Goal: Check status

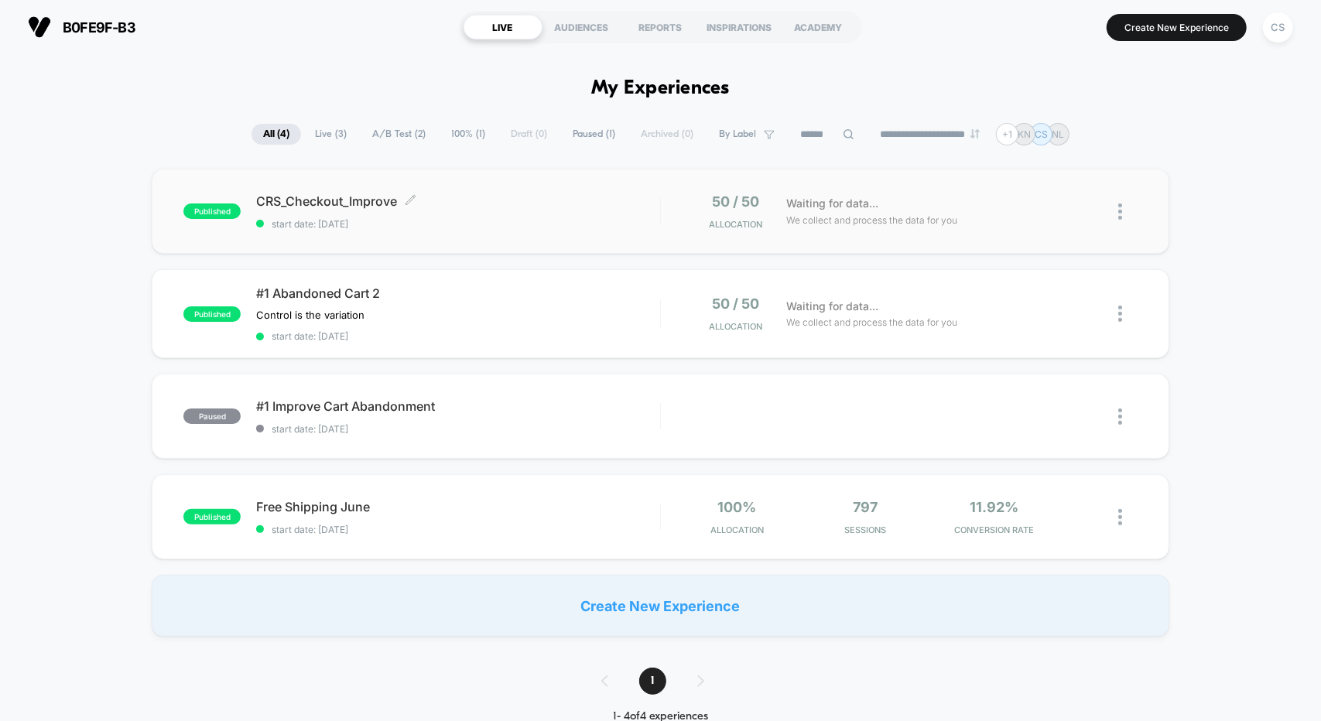
click at [550, 225] on span "start date: [DATE]" at bounding box center [457, 224] width 403 height 12
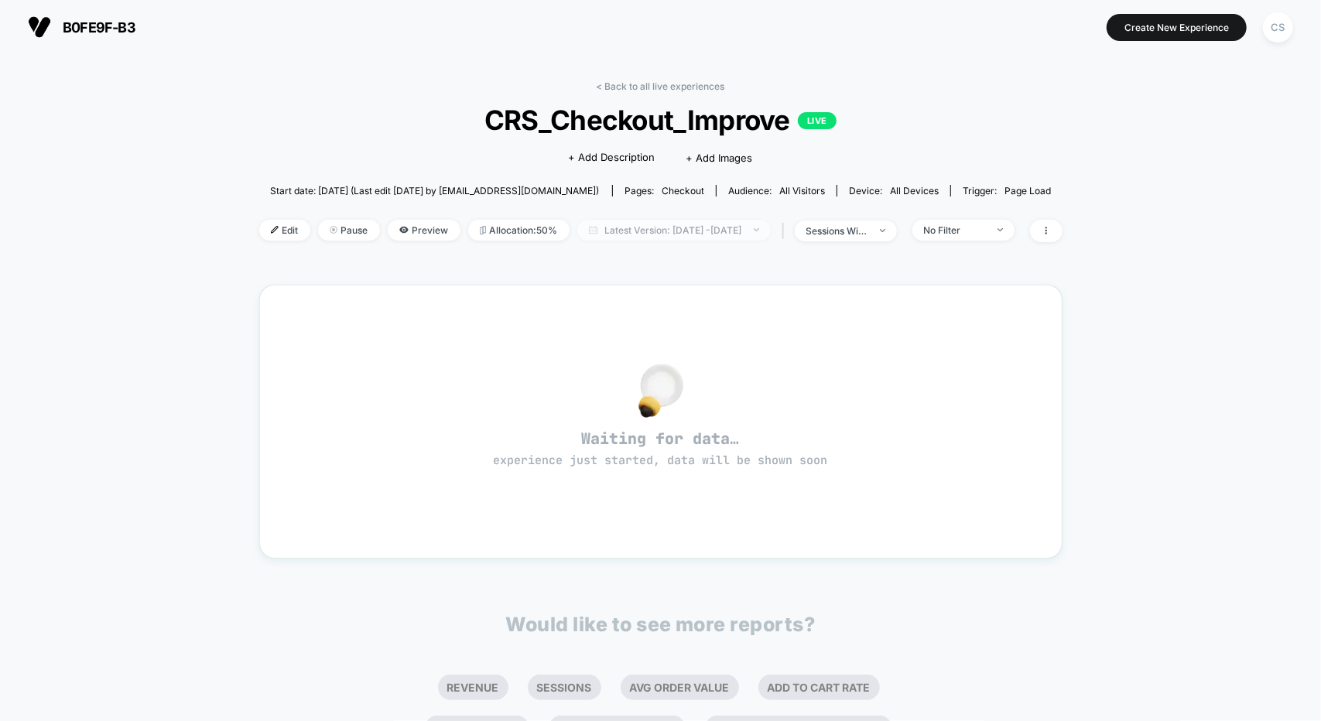
click at [665, 229] on span "Latest Version: [DATE] - [DATE]" at bounding box center [673, 230] width 193 height 21
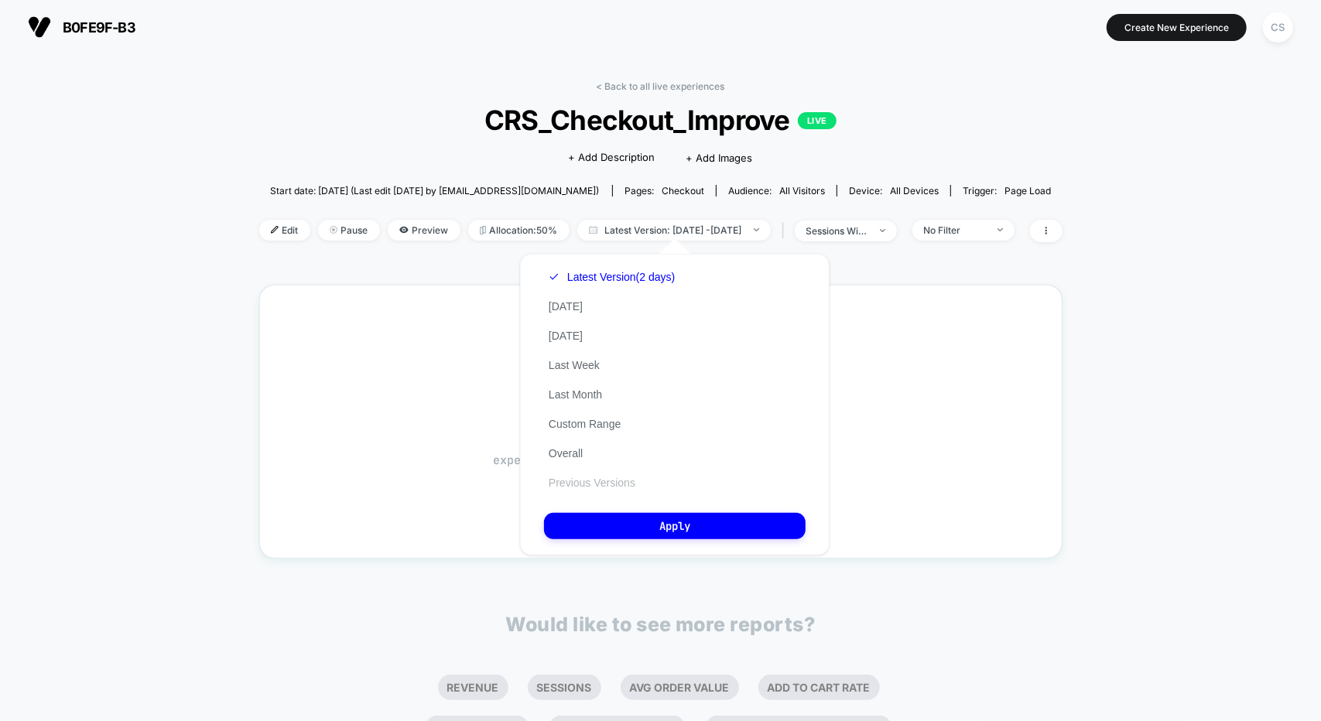
click at [593, 481] on button "Previous Versions" at bounding box center [592, 483] width 96 height 14
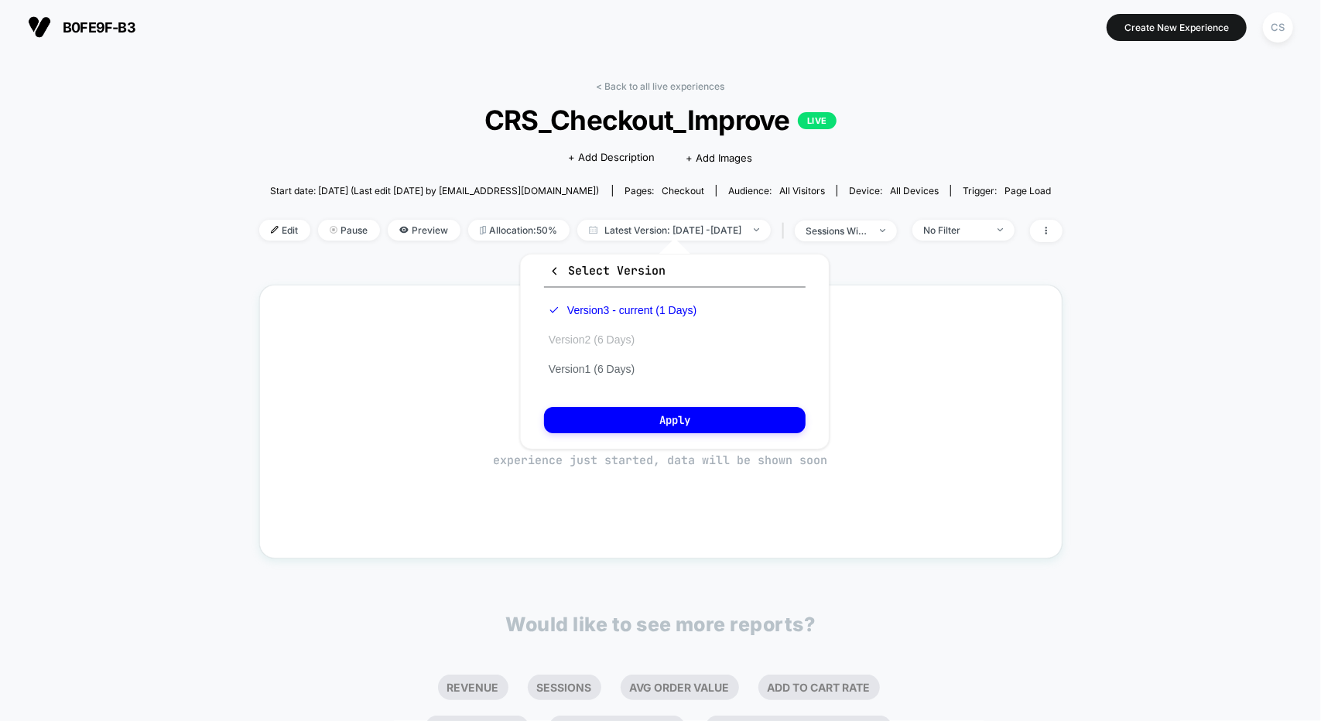
click at [594, 335] on button "Version 2 (6 Days)" at bounding box center [591, 340] width 95 height 14
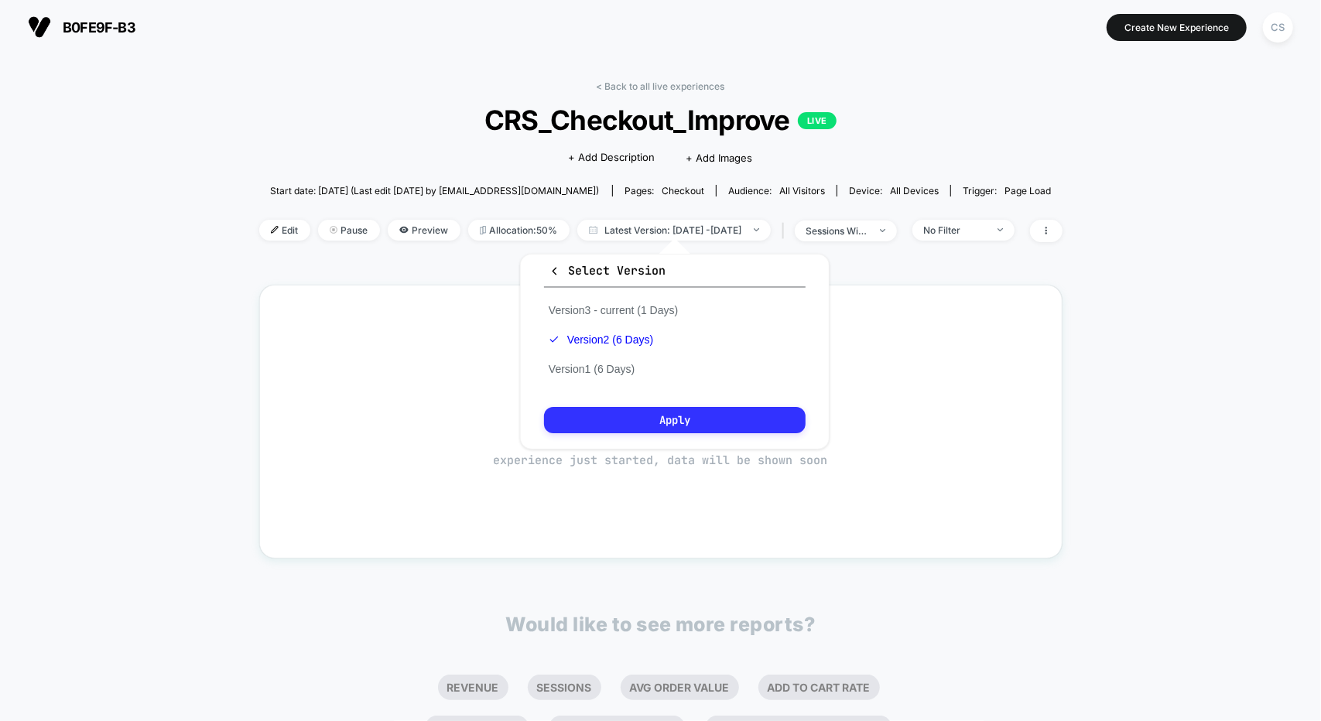
click at [672, 418] on button "Apply" at bounding box center [675, 420] width 262 height 26
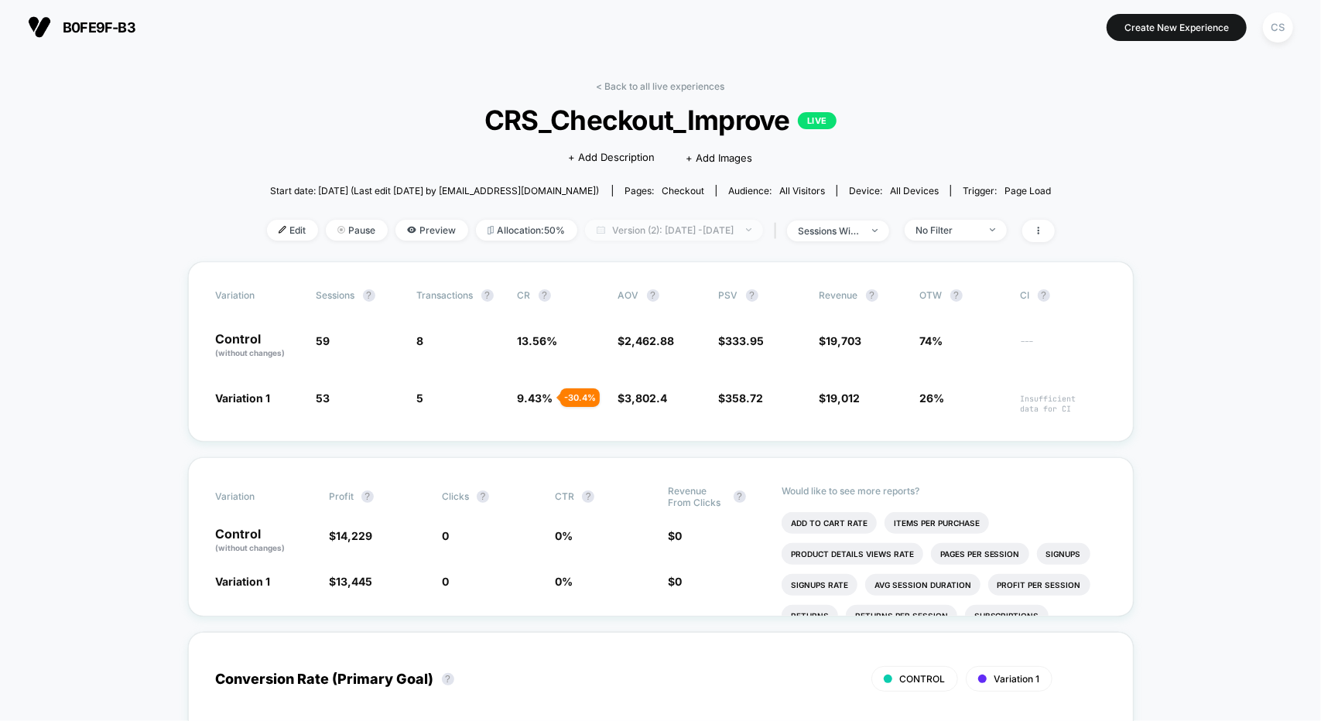
click at [694, 227] on span "Version (2): [DATE] - [DATE]" at bounding box center [674, 230] width 178 height 21
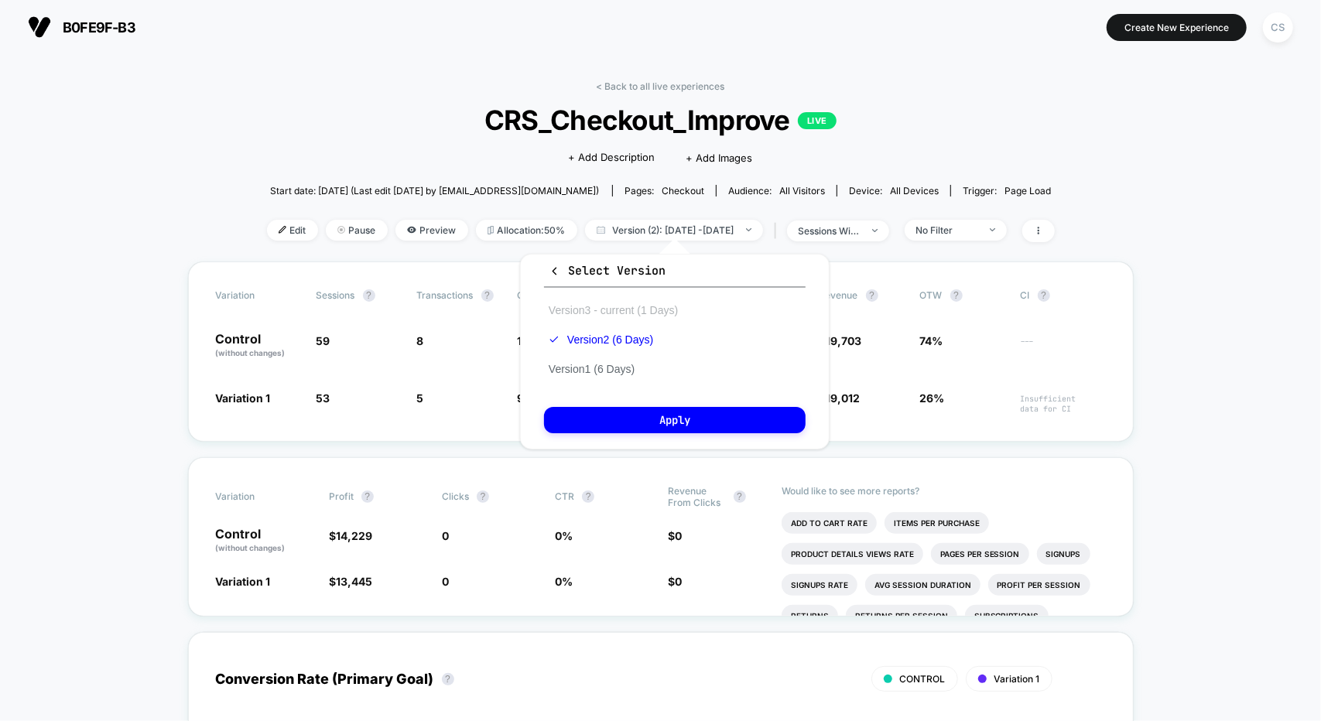
click at [629, 310] on button "Version 3 - current (1 Days)" at bounding box center [613, 310] width 139 height 14
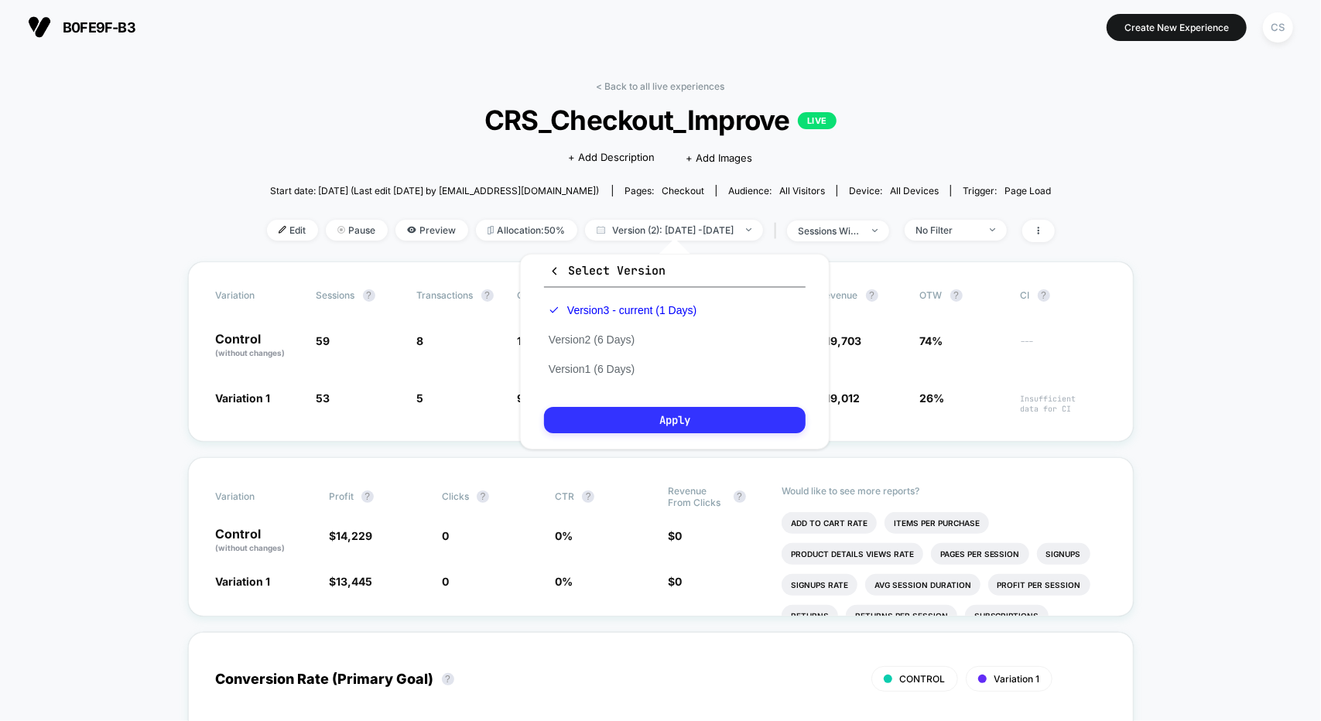
click at [682, 426] on button "Apply" at bounding box center [675, 420] width 262 height 26
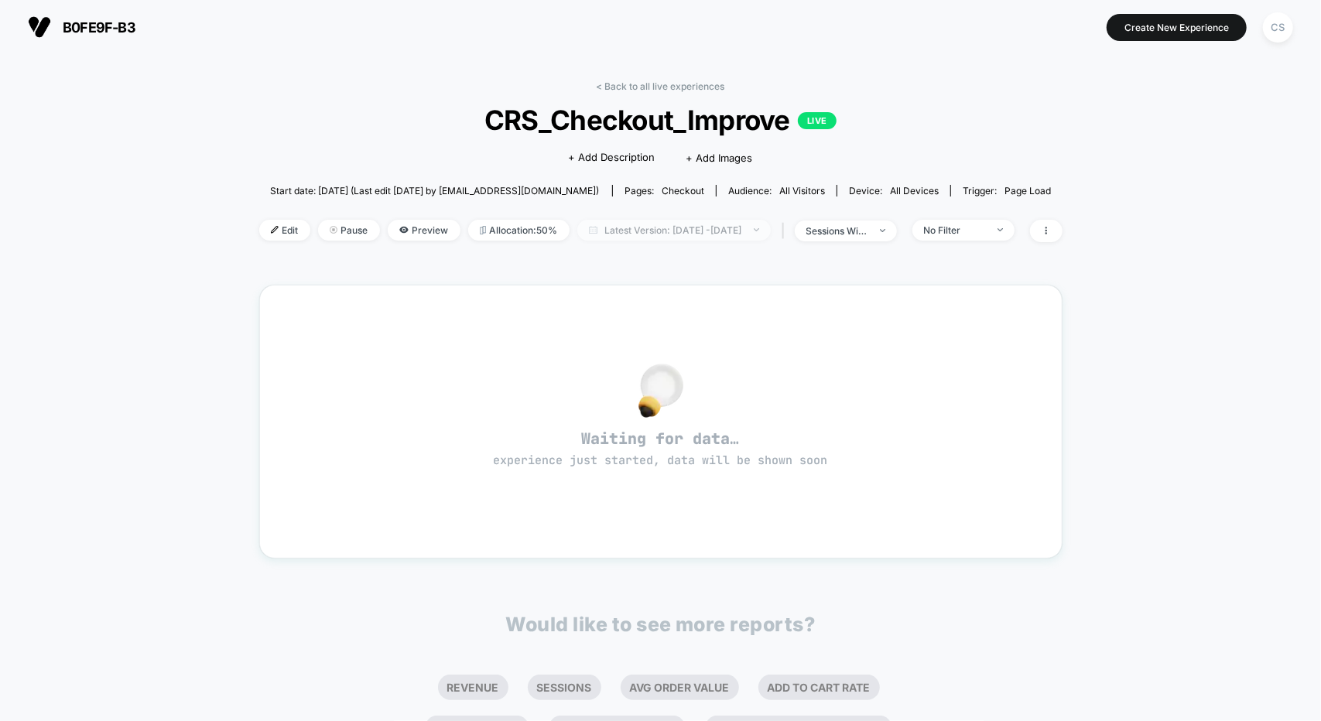
click at [691, 228] on span "Latest Version: [DATE] - [DATE]" at bounding box center [673, 230] width 193 height 21
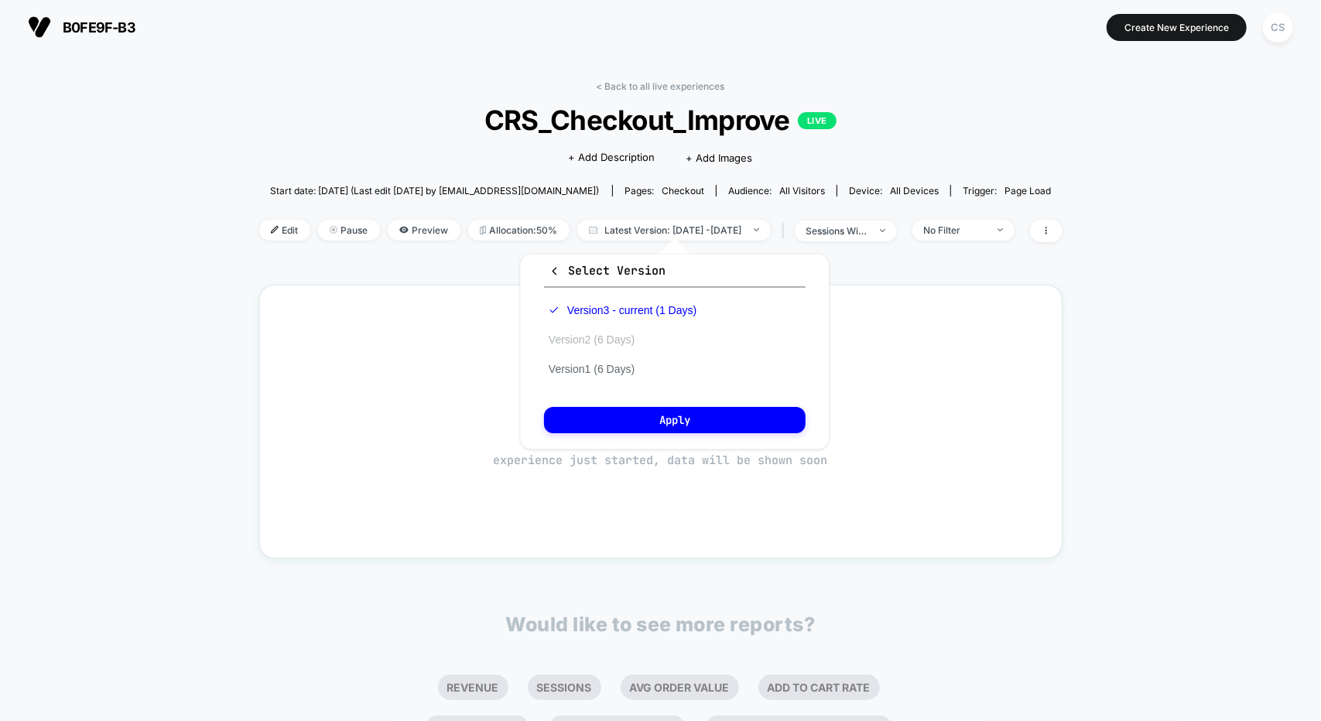
click at [599, 340] on button "Version 2 (6 Days)" at bounding box center [591, 340] width 95 height 14
click at [642, 421] on button "Apply" at bounding box center [675, 420] width 262 height 26
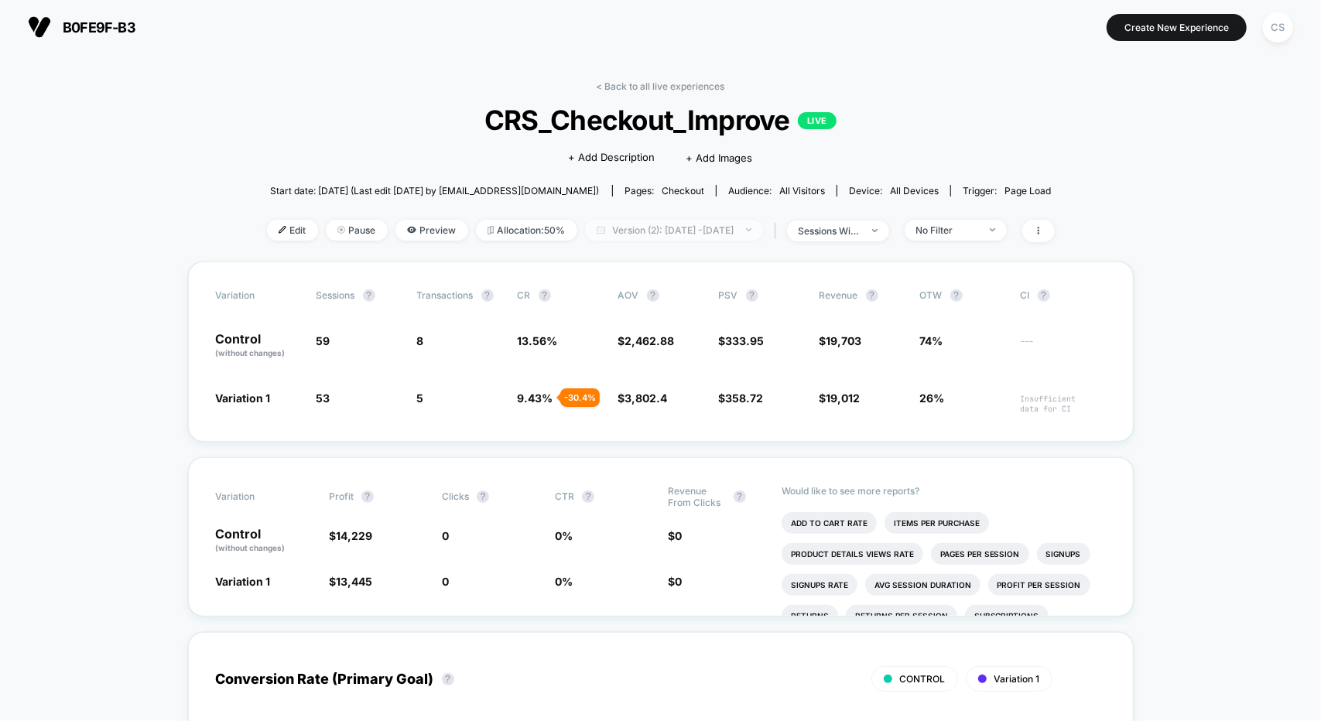
click at [646, 228] on span "Version (2): [DATE] - [DATE]" at bounding box center [674, 230] width 178 height 21
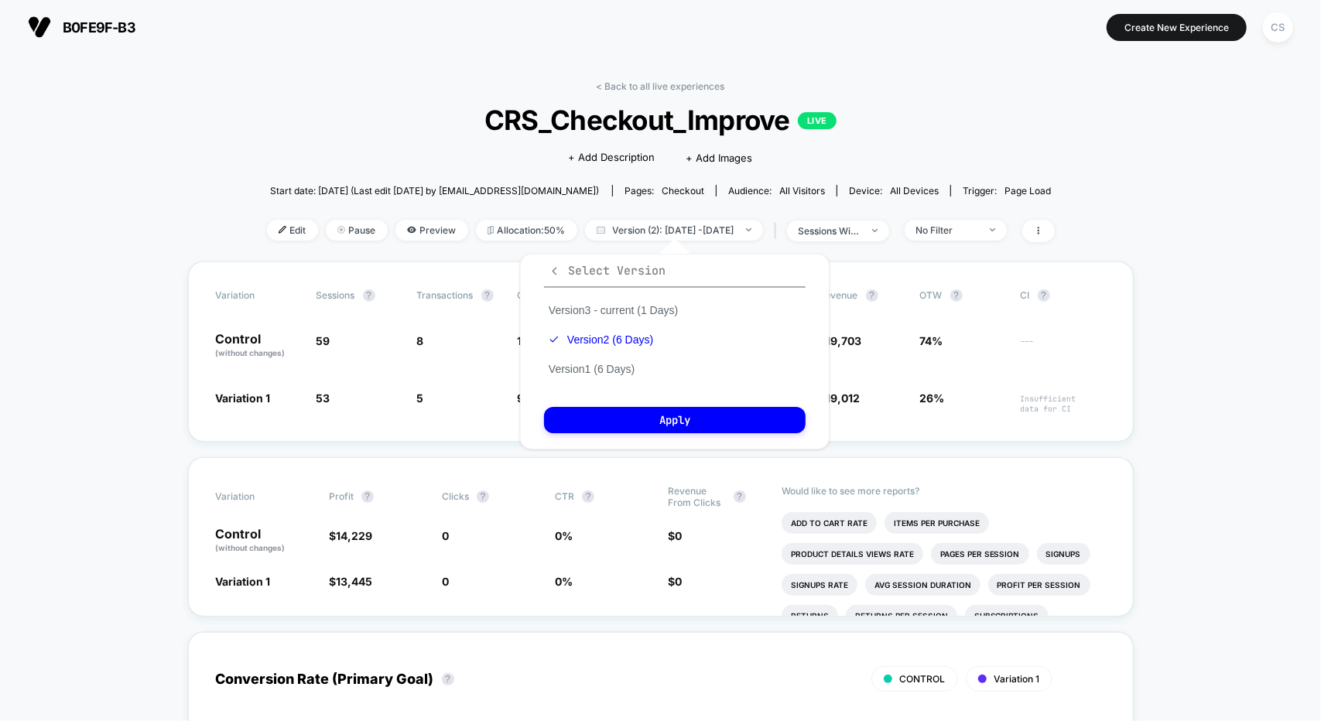
click at [566, 270] on span "Select Version" at bounding box center [607, 270] width 117 height 15
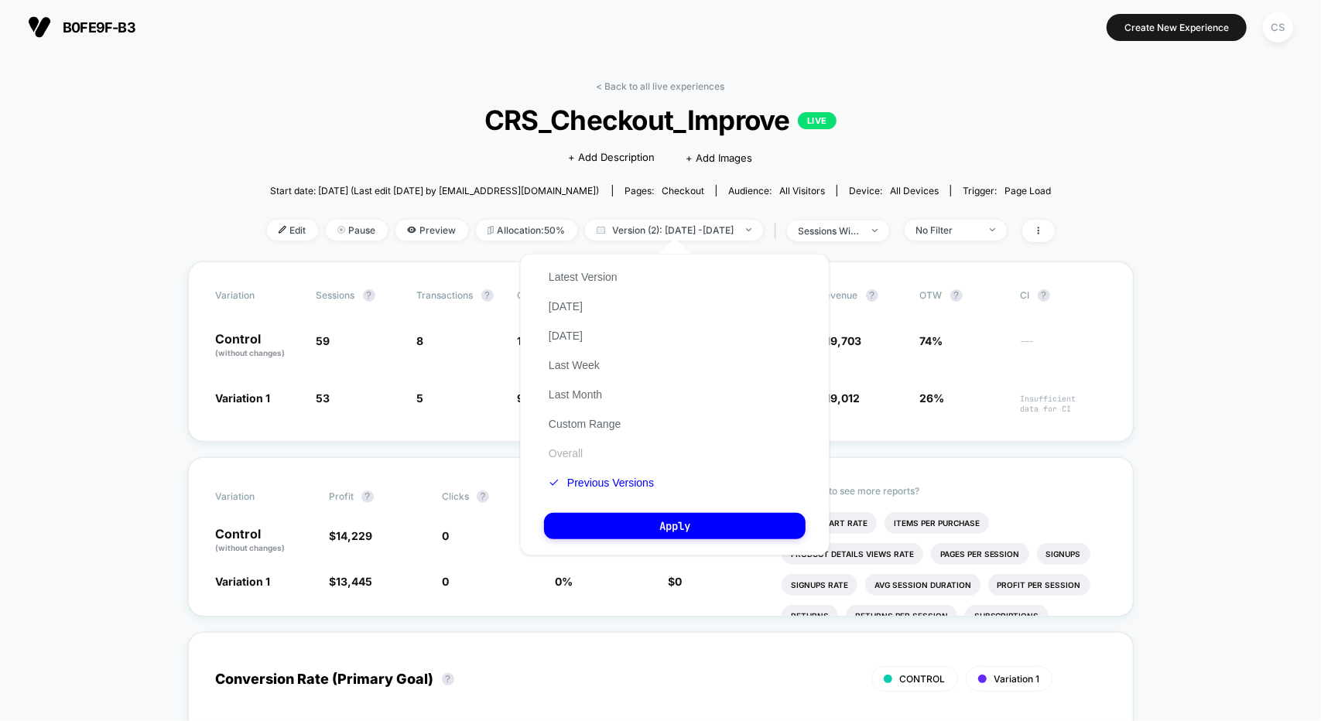
click at [568, 456] on button "Overall" at bounding box center [565, 454] width 43 height 14
click at [639, 520] on button "Apply" at bounding box center [675, 526] width 262 height 26
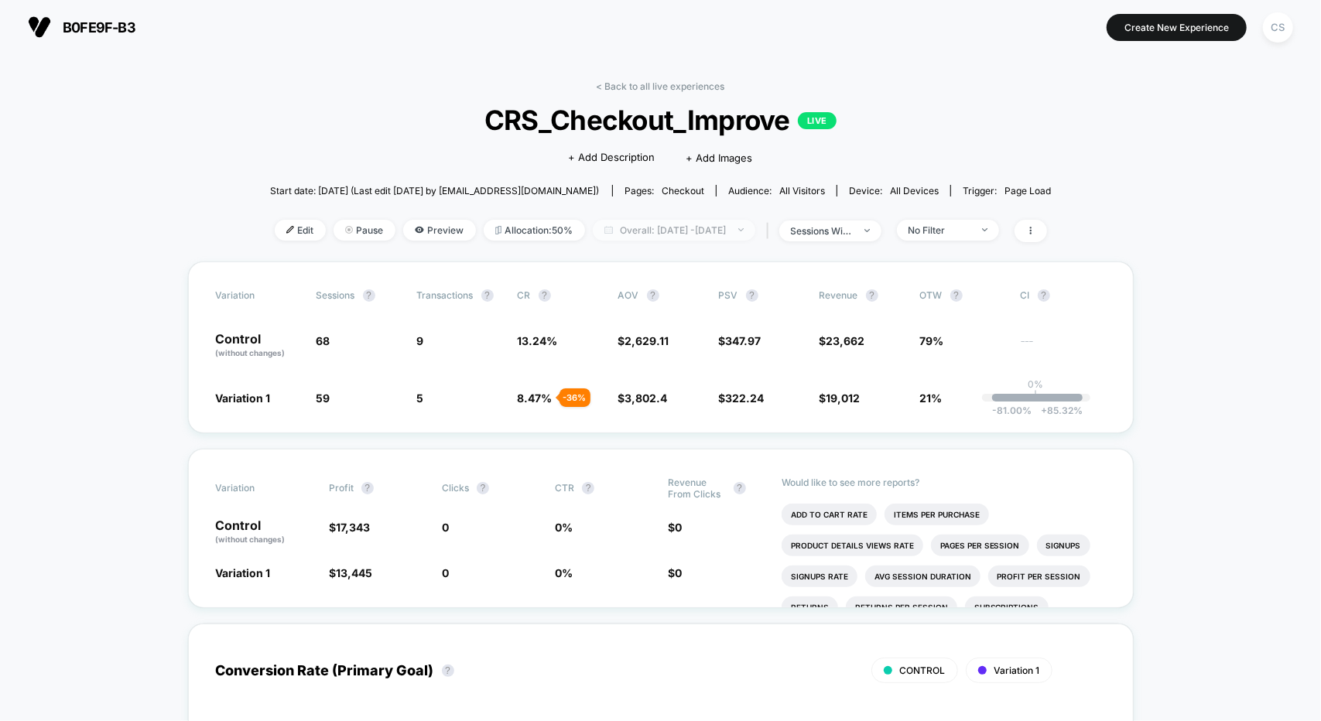
click at [680, 230] on span "Overall: [DATE] - [DATE]" at bounding box center [674, 230] width 163 height 21
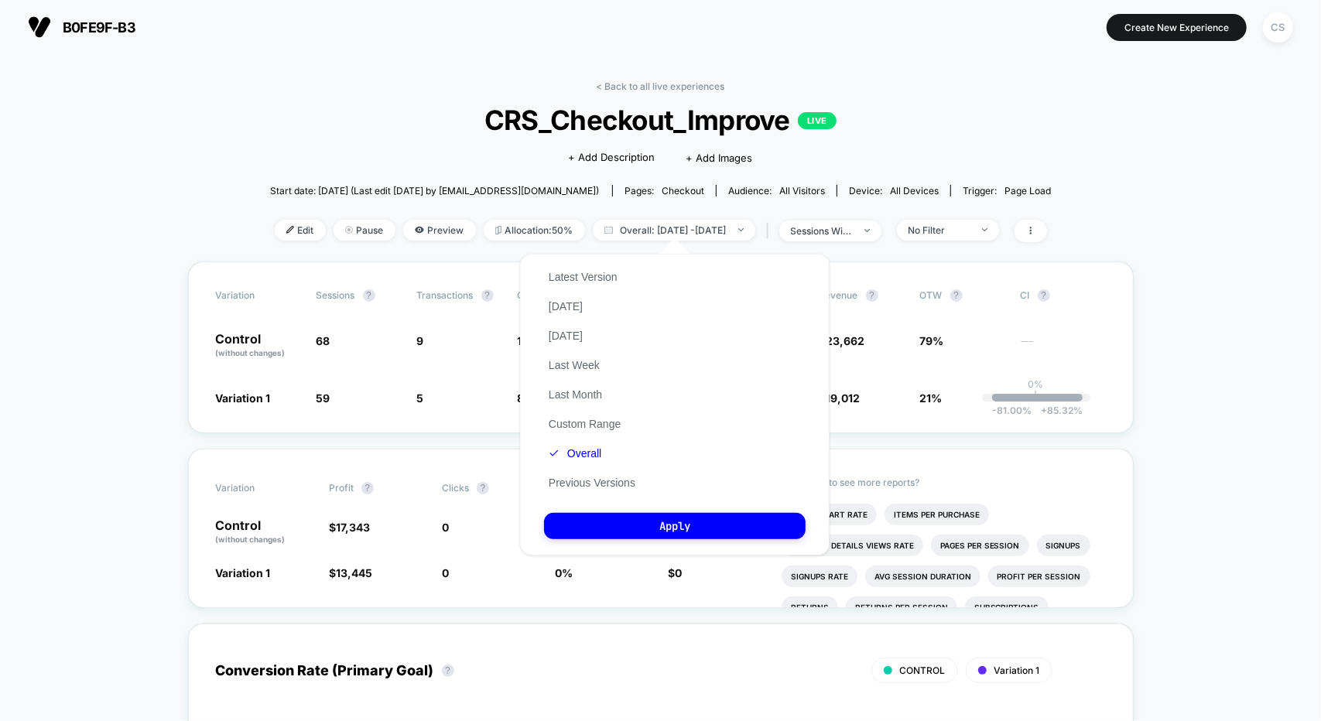
click at [389, 173] on div "< Back to all live experiences CRS_Checkout_Improve LIVE Click to edit experien…" at bounding box center [661, 170] width 782 height 181
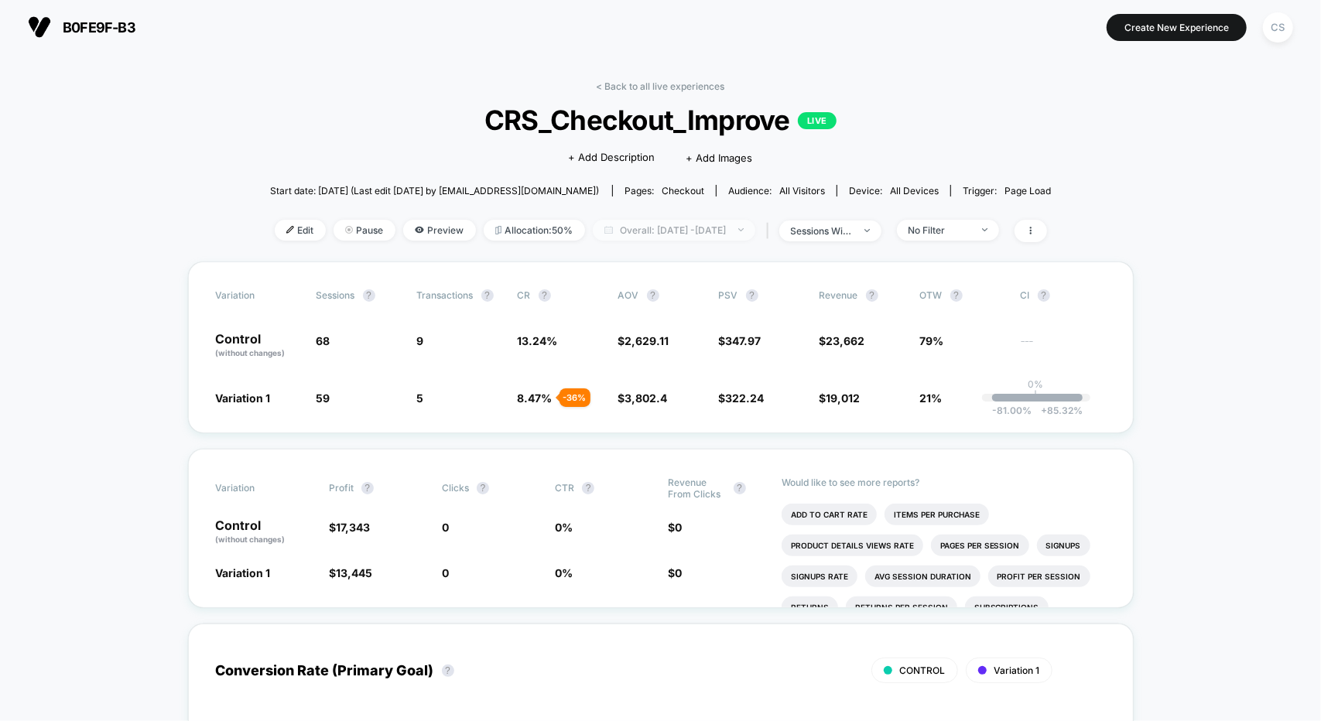
click at [698, 225] on span "Overall: [DATE] - [DATE]" at bounding box center [674, 230] width 163 height 21
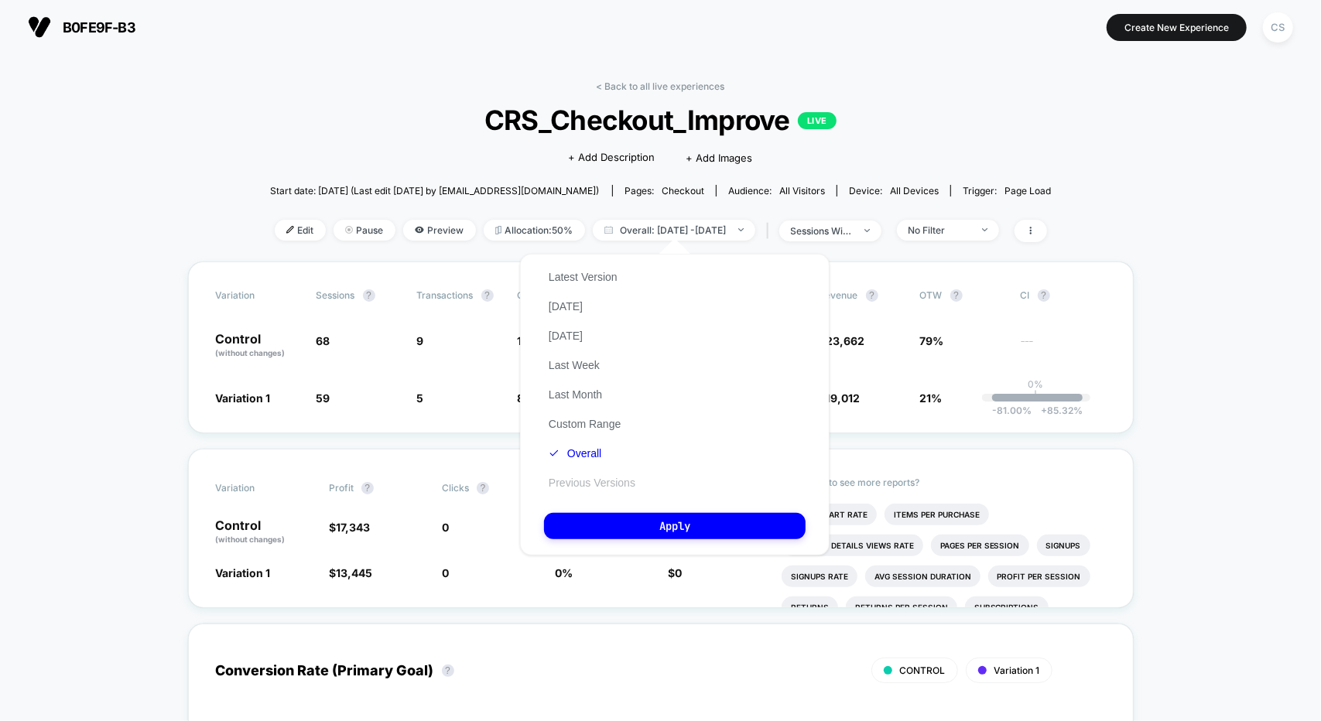
click at [597, 483] on button "Previous Versions" at bounding box center [592, 483] width 96 height 14
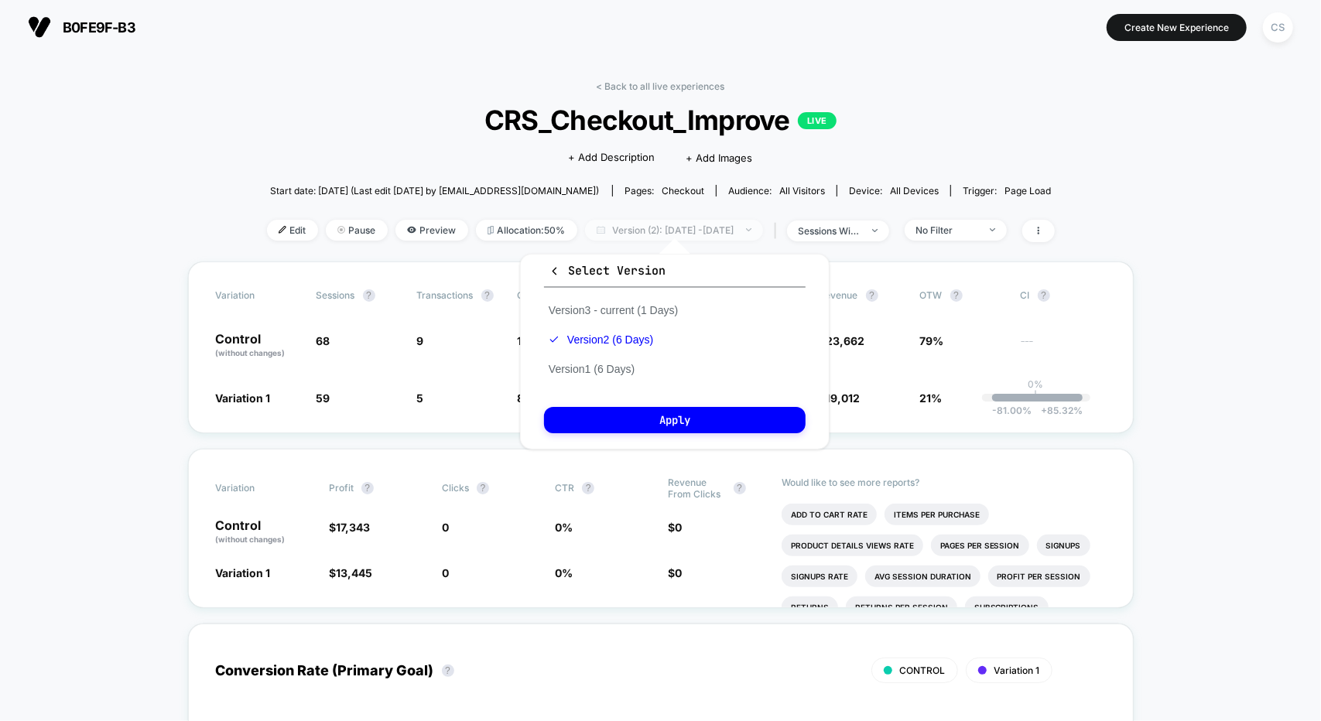
click at [661, 232] on span "Version (2): [DATE] - [DATE]" at bounding box center [674, 230] width 178 height 21
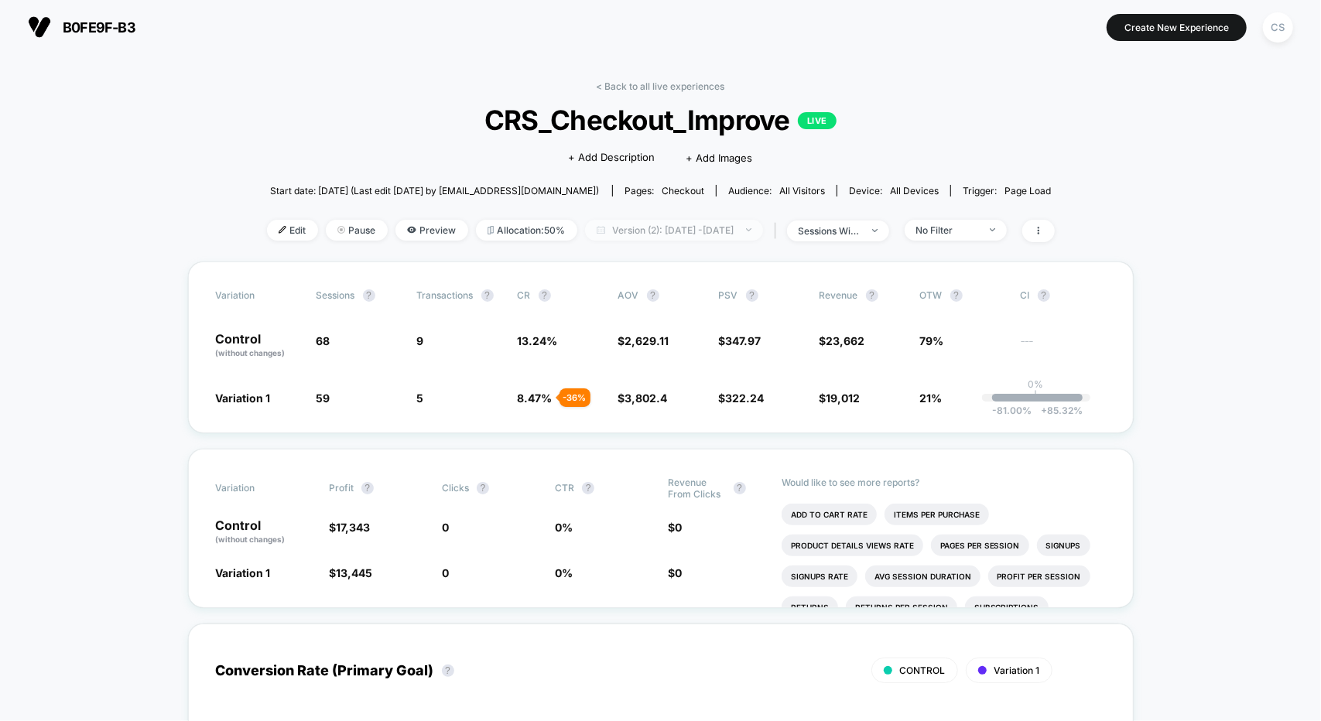
click at [661, 231] on span "Version (2): [DATE] - [DATE]" at bounding box center [674, 230] width 178 height 21
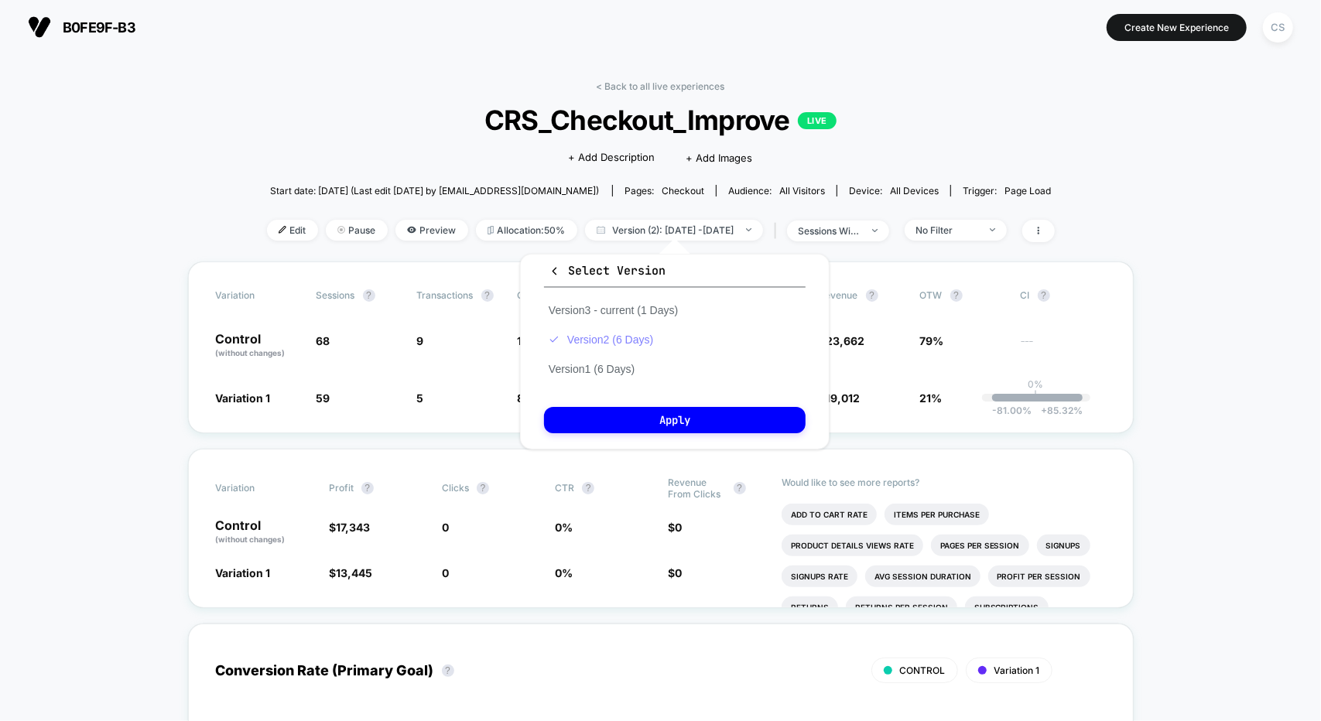
click at [592, 341] on button "Version 2 (6 Days)" at bounding box center [601, 340] width 114 height 14
click at [615, 312] on button "Version 3 - current (1 Days)" at bounding box center [613, 310] width 139 height 14
click at [553, 272] on icon "button" at bounding box center [555, 271] width 12 height 12
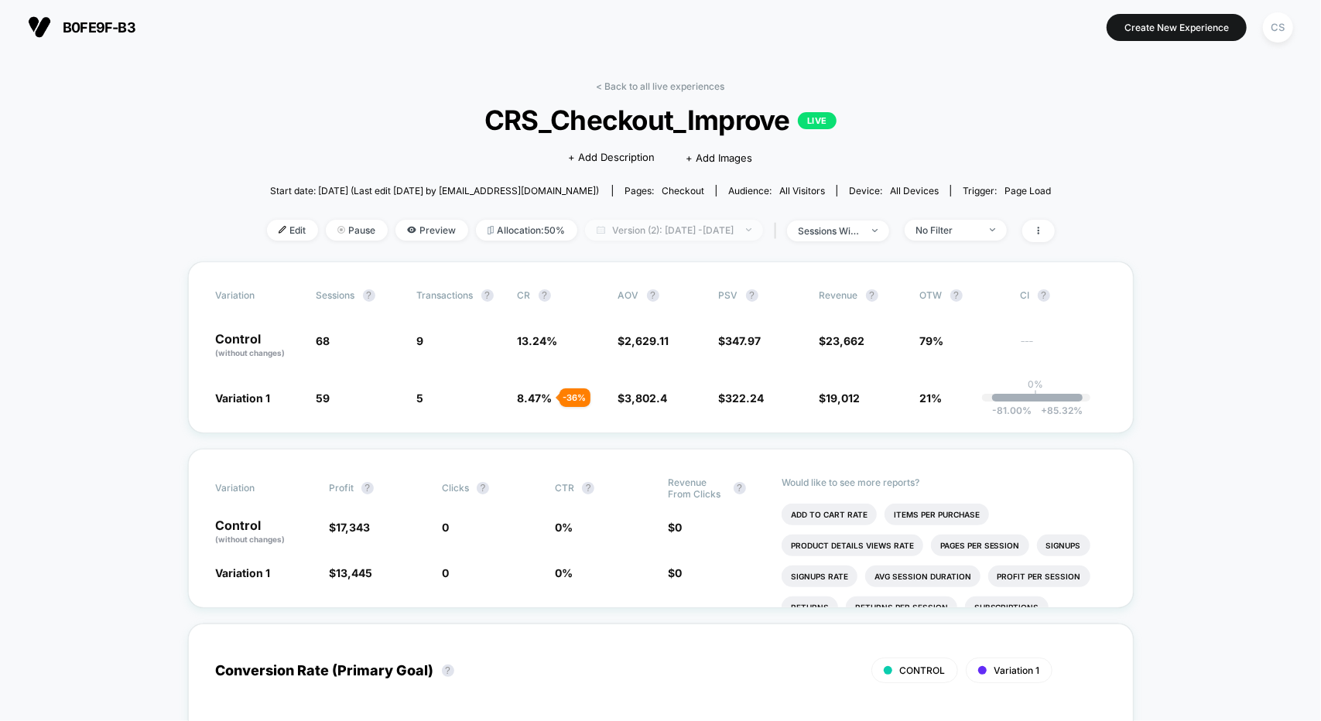
click at [691, 228] on span "Version (2): [DATE] - [DATE]" at bounding box center [674, 230] width 178 height 21
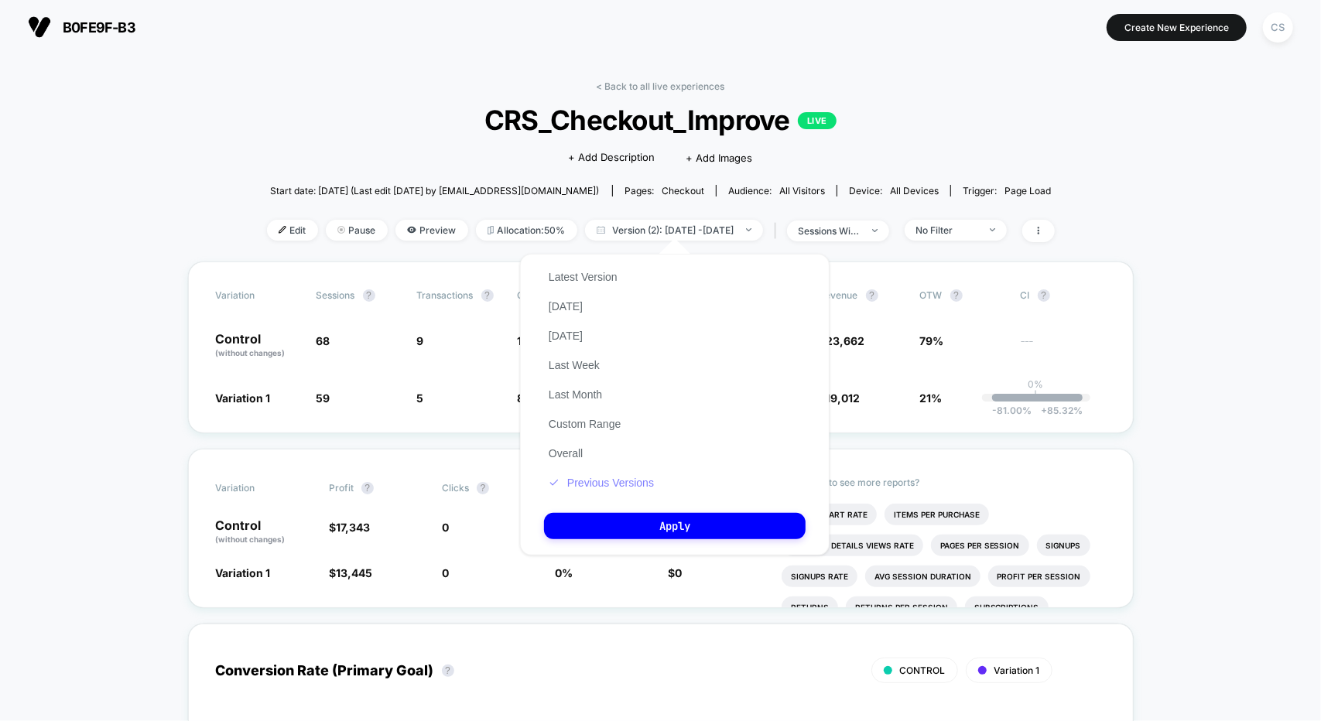
click at [629, 476] on button "Previous Versions" at bounding box center [601, 483] width 115 height 14
